Goal: Check status: Check status

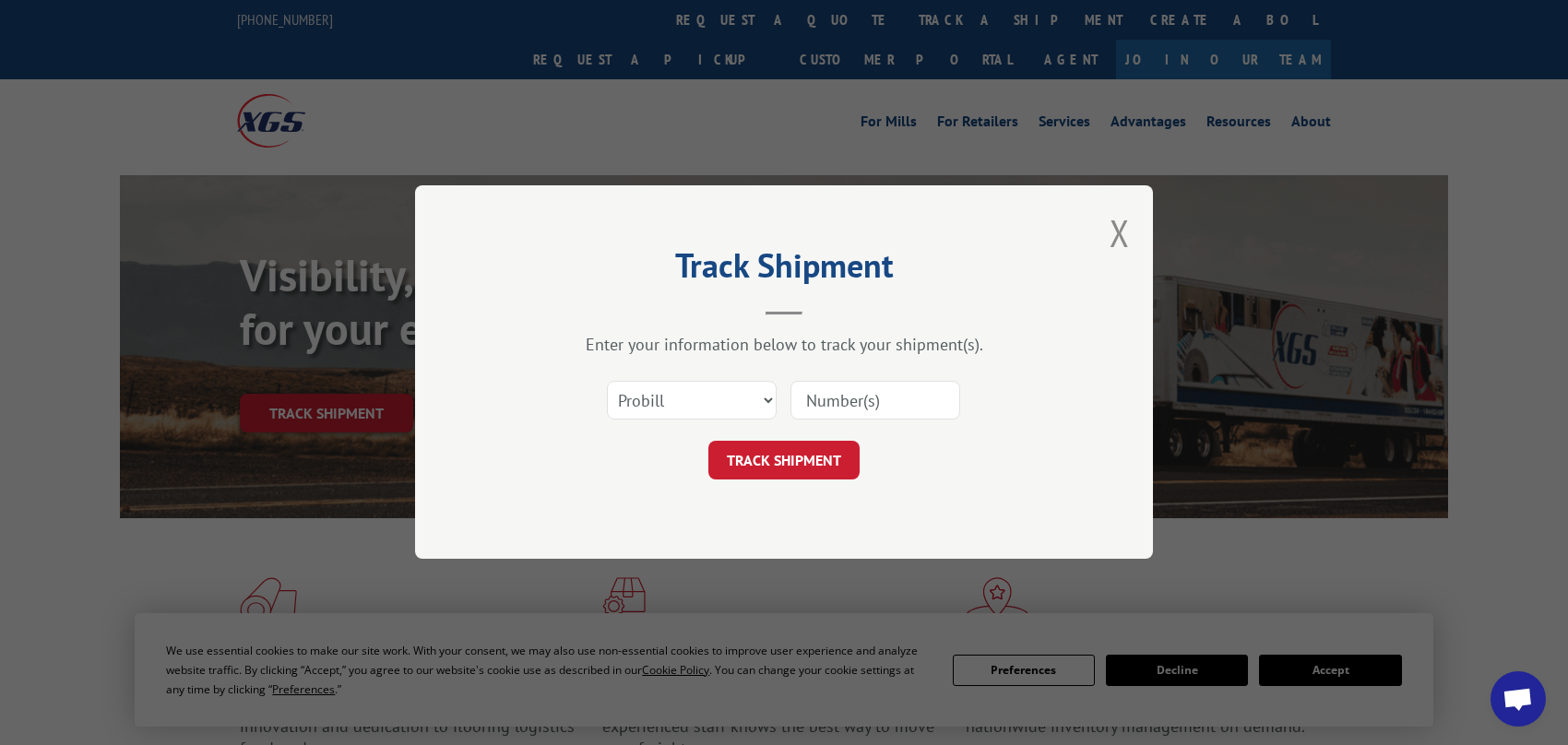
click at [916, 394] on input at bounding box center [875, 400] width 170 height 38
type input "09232025"
click button "TRACK SHIPMENT" at bounding box center [784, 460] width 151 height 38
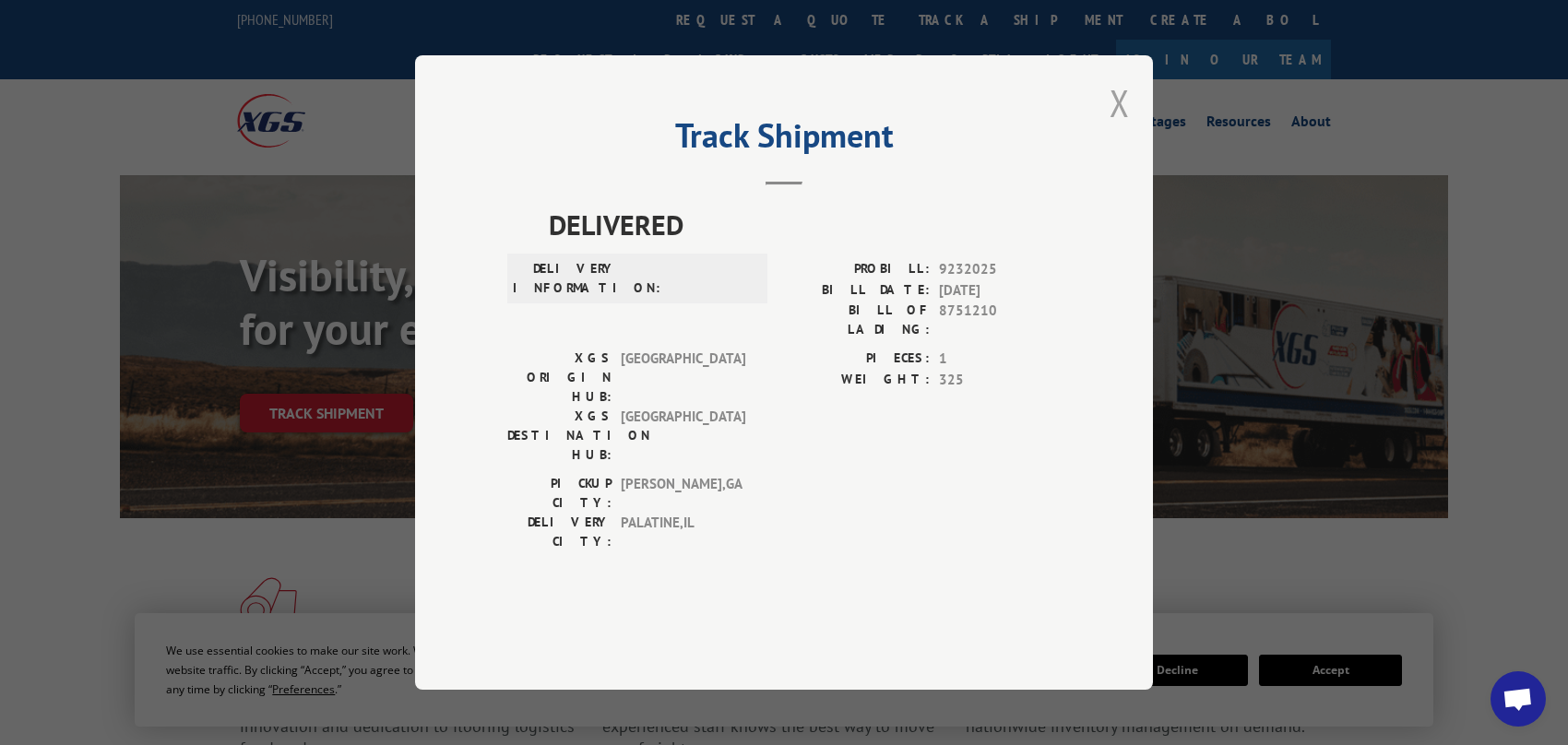
click at [1119, 127] on button "Close modal" at bounding box center [1119, 103] width 21 height 49
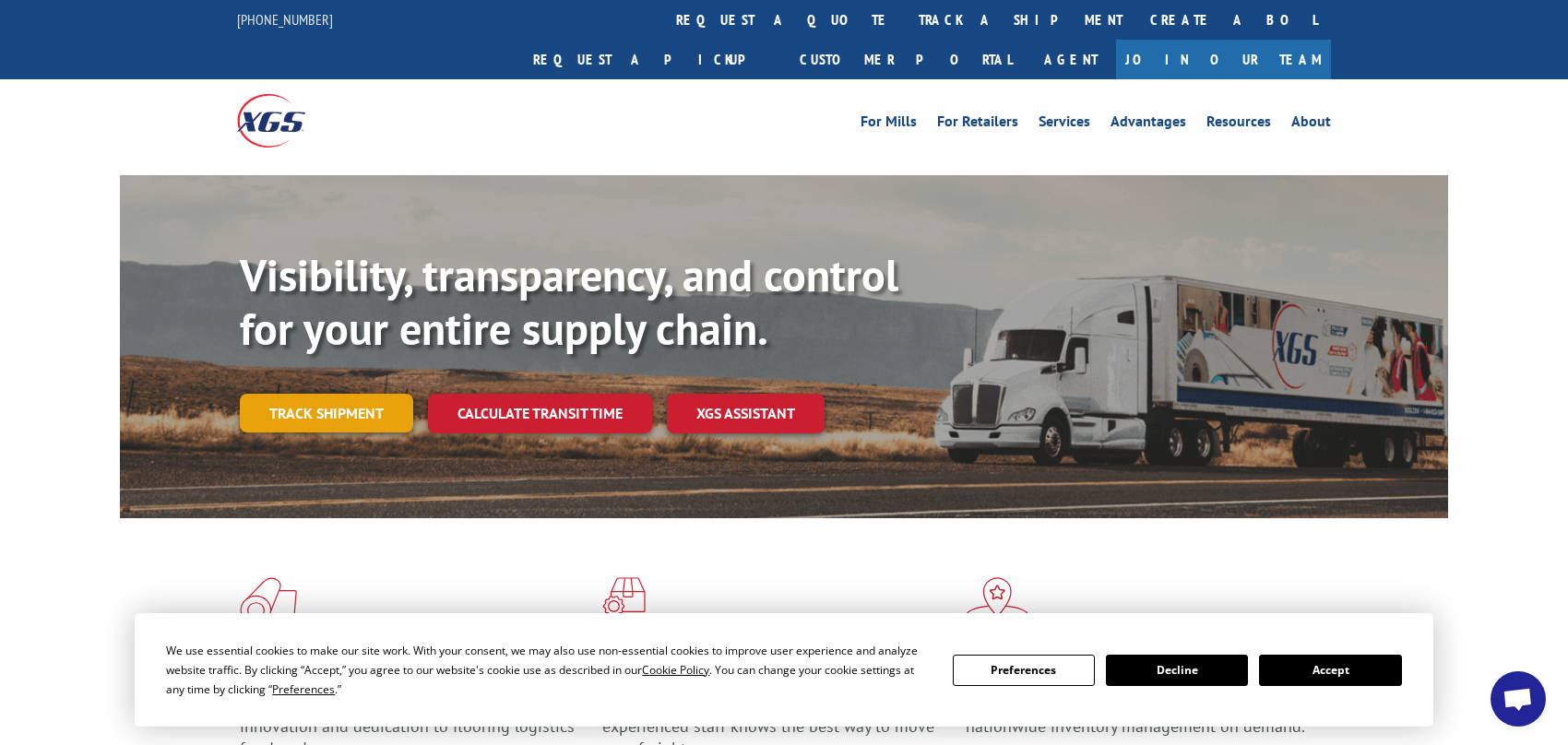
click at [387, 394] on link "Track shipment" at bounding box center [326, 413] width 173 height 38
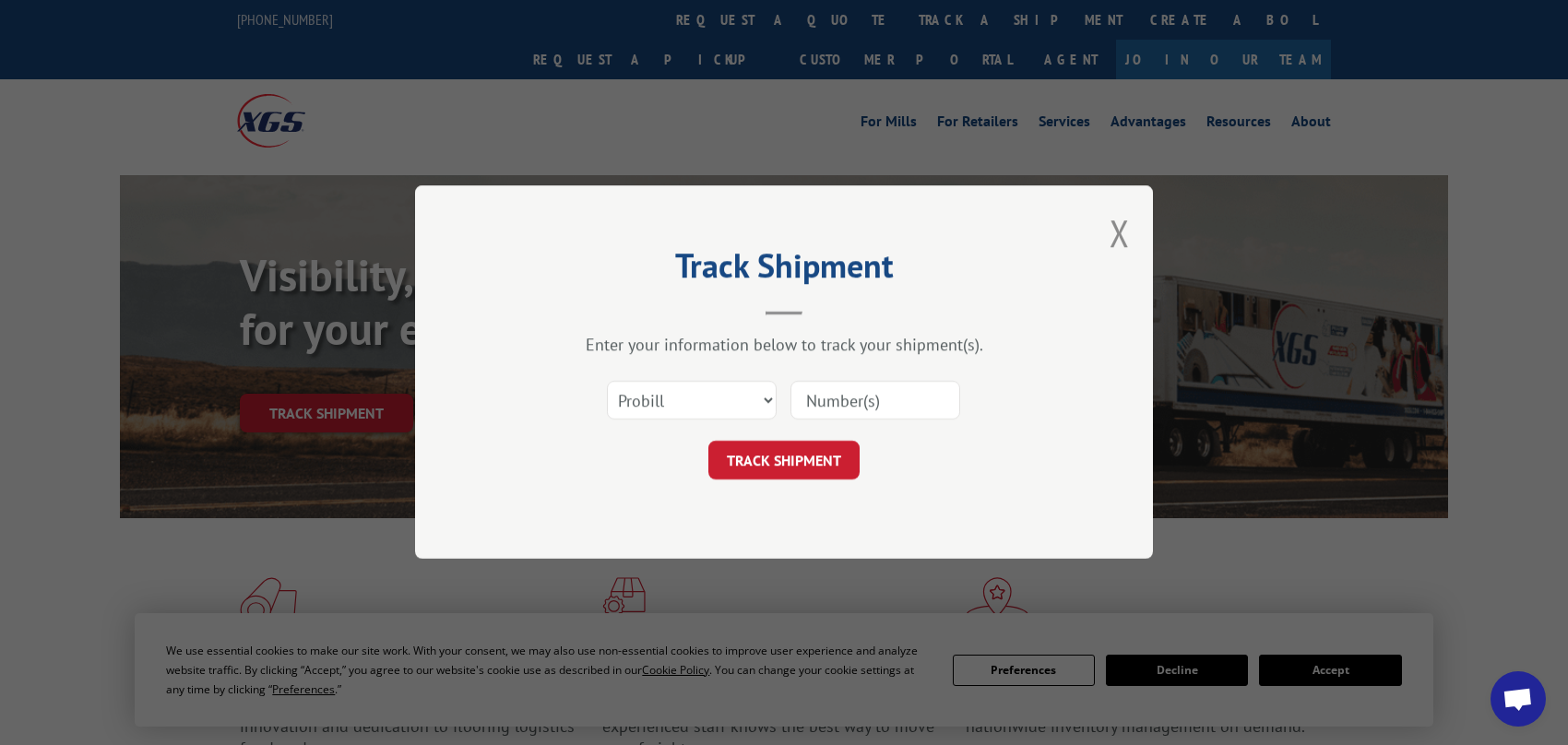
click at [842, 406] on input at bounding box center [875, 400] width 170 height 38
click at [707, 405] on select "Select category... Probill BOL PO" at bounding box center [691, 400] width 170 height 38
select select "bol"
click at [607, 381] on select "Select category... Probill BOL PO" at bounding box center [691, 400] width 170 height 38
click at [860, 406] on input at bounding box center [875, 400] width 170 height 38
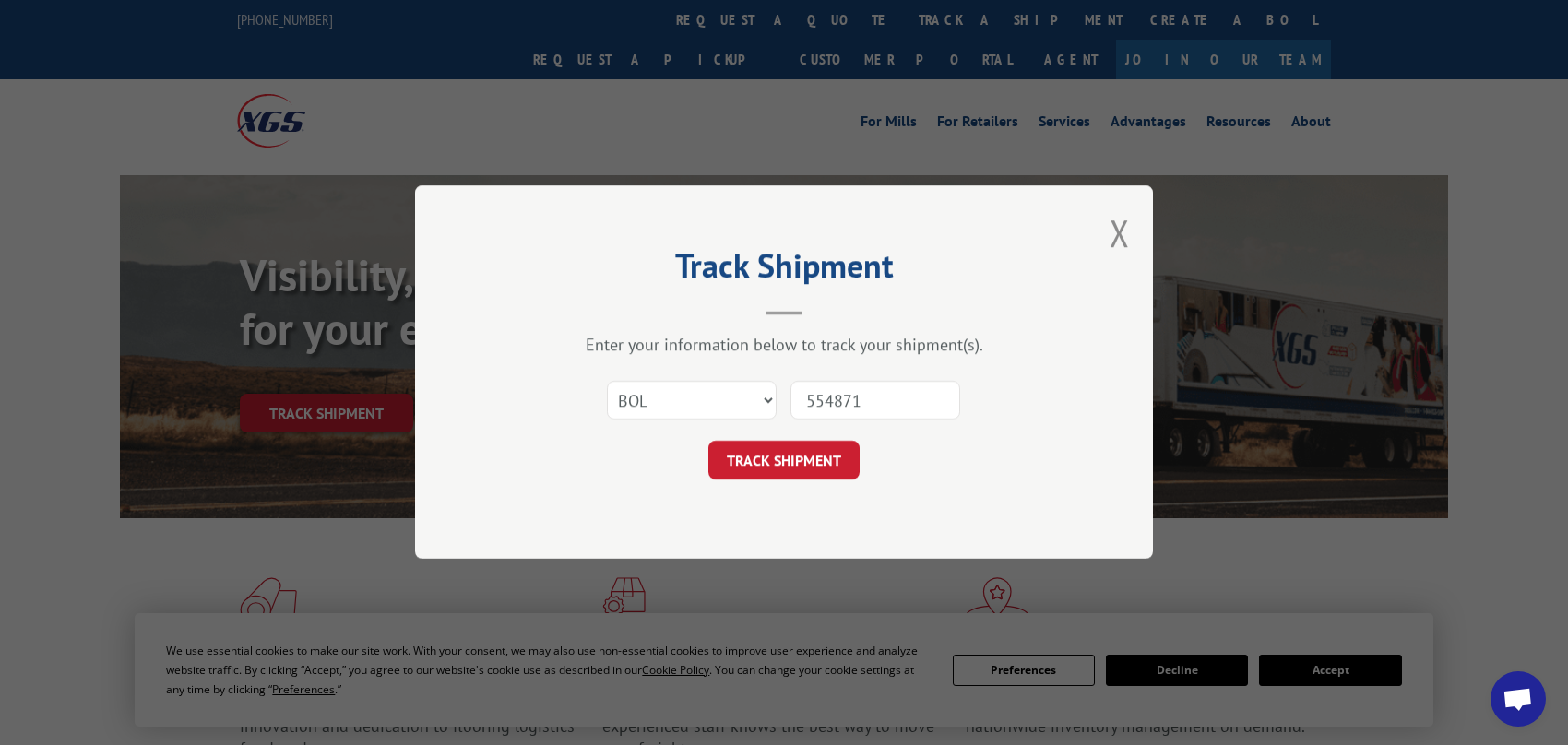
type input "5548716"
click button "TRACK SHIPMENT" at bounding box center [784, 460] width 151 height 38
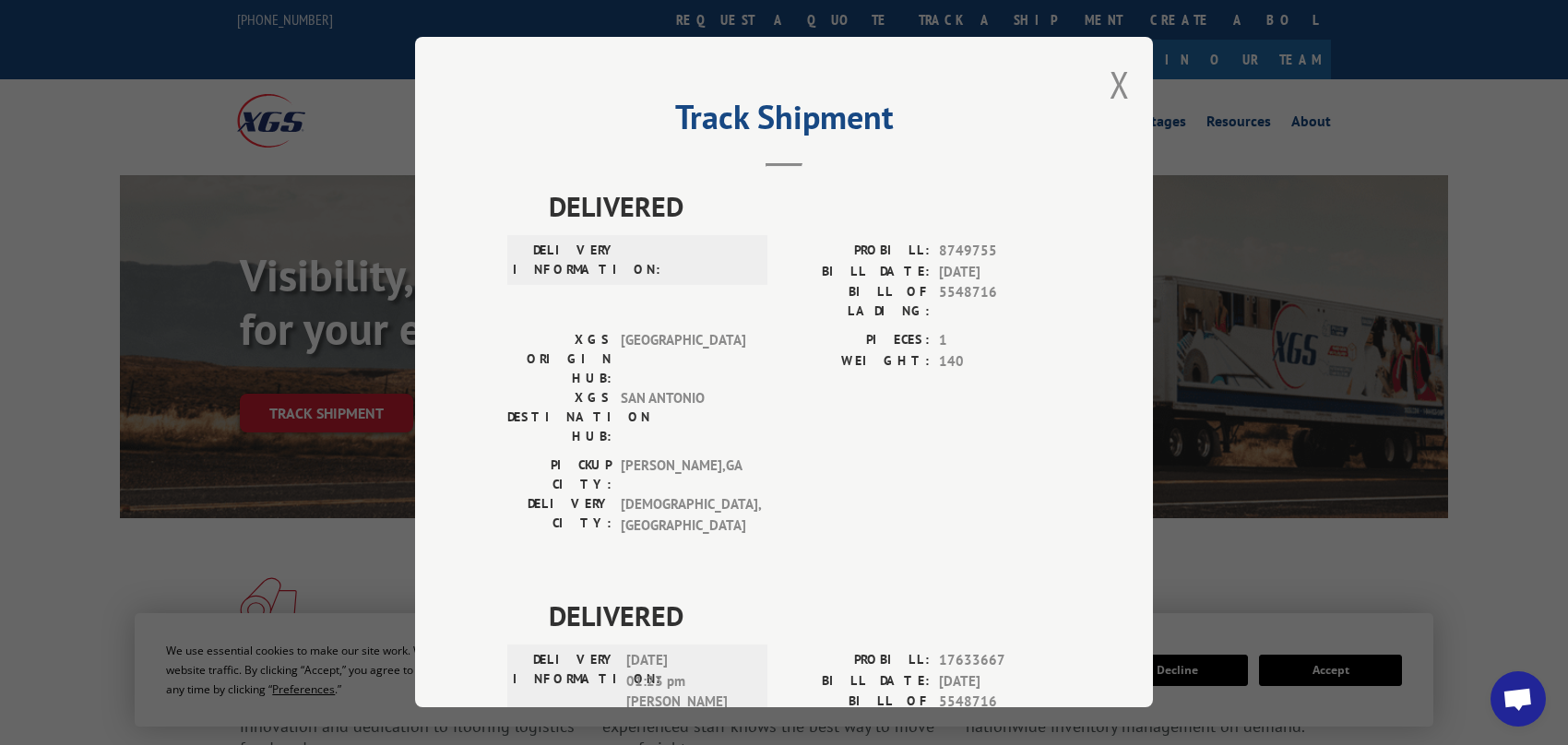
click at [1302, 657] on div "Track Shipment DELIVERED DELIVERY INFORMATION: PROBILL: 8749755 BILL DATE: [DAT…" at bounding box center [784, 372] width 1568 height 745
click at [1305, 666] on div "Track Shipment DELIVERED DELIVERY INFORMATION: PROBILL: 8749755 BILL DATE: [DAT…" at bounding box center [784, 372] width 1568 height 745
click at [1109, 80] on button "Close modal" at bounding box center [1119, 85] width 21 height 49
